Goal: Transaction & Acquisition: Obtain resource

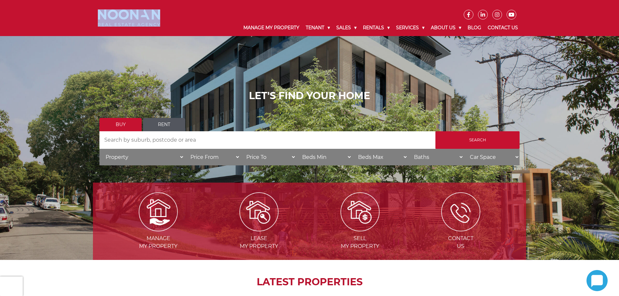
drag, startPoint x: 137, startPoint y: 24, endPoint x: 123, endPoint y: 22, distance: 14.7
click at [123, 22] on div at bounding box center [129, 17] width 72 height 17
click at [123, 22] on img at bounding box center [129, 17] width 62 height 17
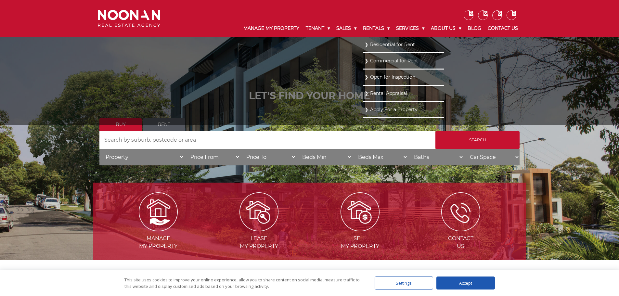
click at [376, 29] on link "Rentals" at bounding box center [376, 28] width 33 height 17
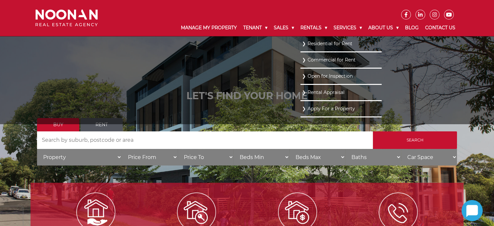
click at [317, 46] on link "Residential for Rent" at bounding box center [341, 43] width 78 height 9
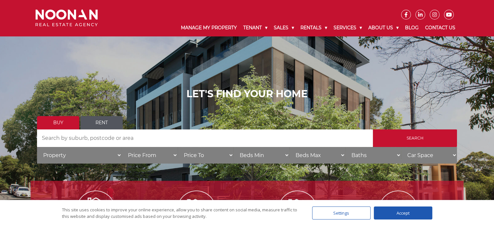
scroll to position [38, 0]
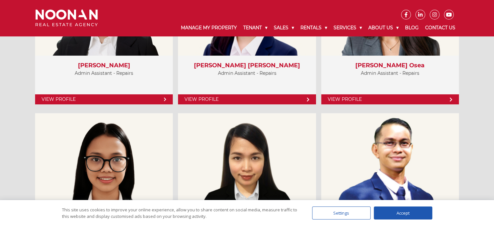
scroll to position [2827, 0]
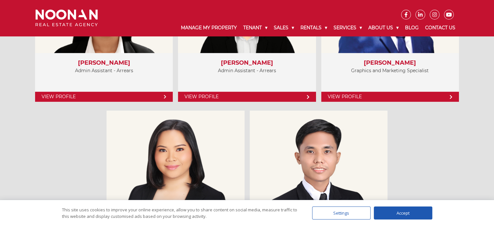
click at [405, 208] on div "Accept" at bounding box center [403, 212] width 58 height 13
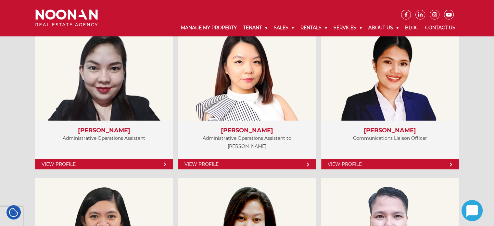
scroll to position [1982, 0]
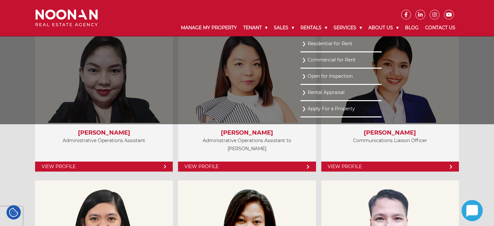
click at [318, 43] on link "Residential for Rent" at bounding box center [341, 43] width 78 height 9
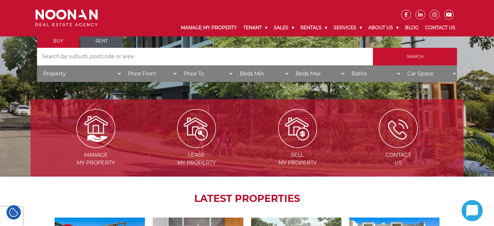
scroll to position [97, 0]
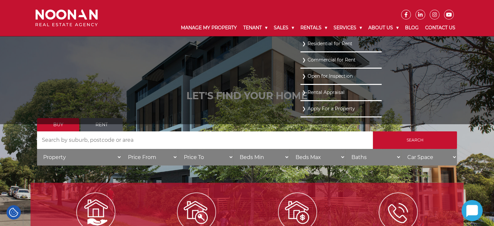
scroll to position [190, 0]
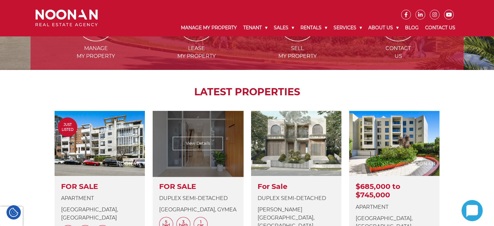
click at [164, 140] on link at bounding box center [198, 183] width 90 height 145
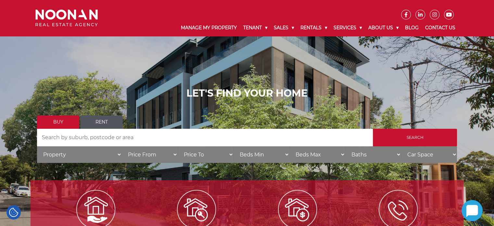
scroll to position [0, 0]
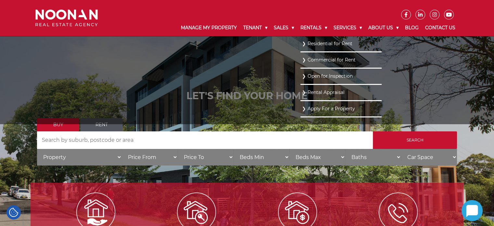
click at [312, 43] on link "Residential for Rent" at bounding box center [341, 43] width 78 height 9
